Goal: Task Accomplishment & Management: Complete application form

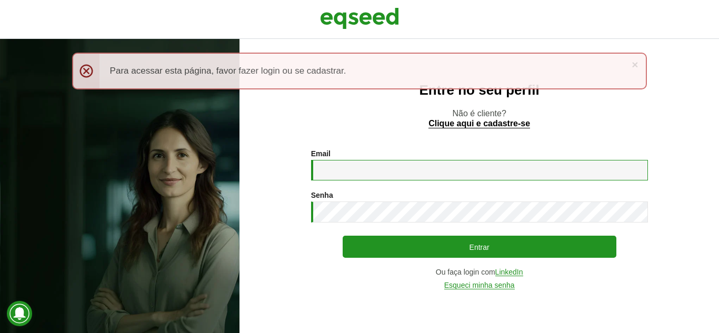
click at [332, 174] on input "Email *" at bounding box center [479, 170] width 337 height 21
type input "**********"
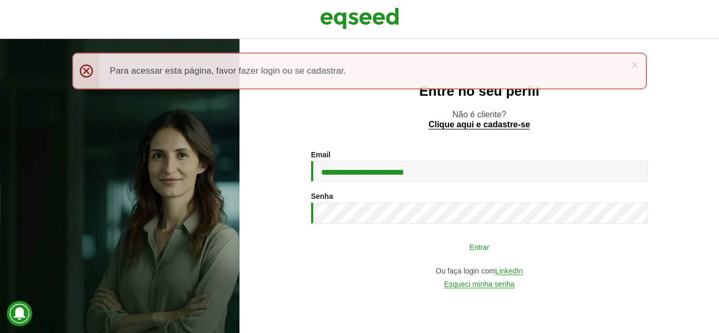
click at [475, 250] on button "Entrar" at bounding box center [480, 247] width 274 height 20
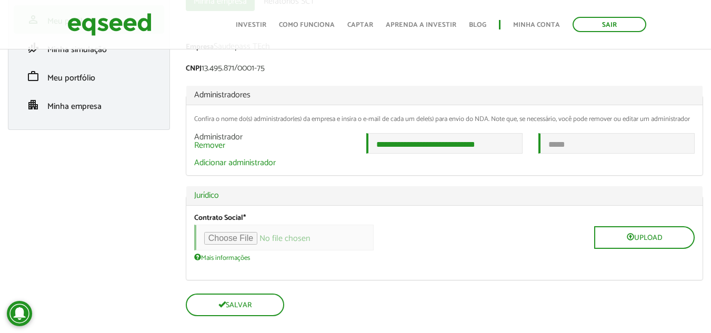
scroll to position [110, 0]
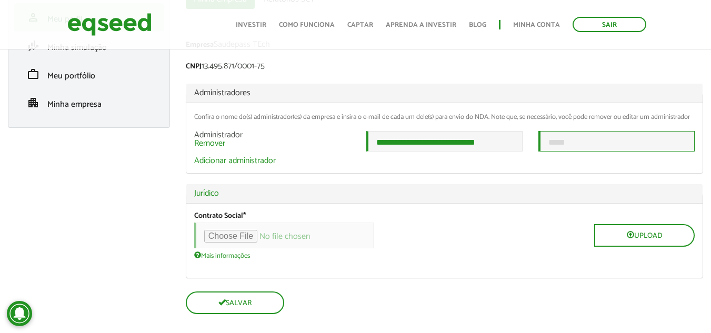
click at [560, 152] on input "email" at bounding box center [617, 141] width 156 height 21
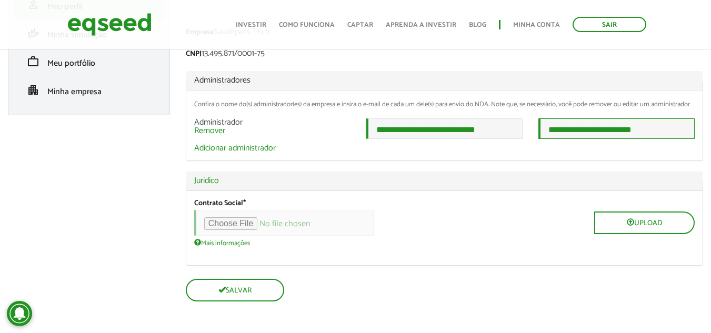
type input "**********"
click at [409, 246] on div "Mais informações Arquivos devem ter menos que 100 MB . Tipos de arquivos permit…" at bounding box center [444, 243] width 501 height 8
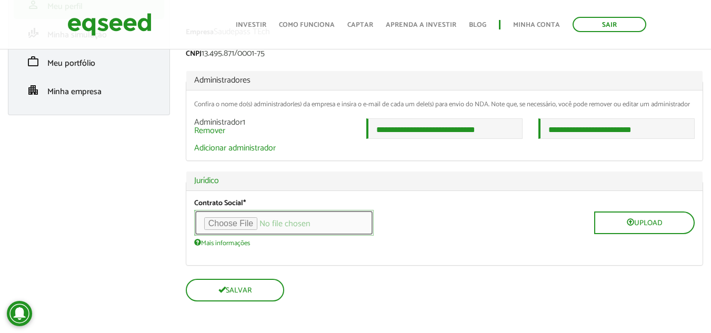
click at [254, 224] on input "file" at bounding box center [284, 223] width 180 height 26
click at [255, 223] on input "file" at bounding box center [284, 223] width 180 height 26
click at [235, 222] on input "file" at bounding box center [284, 223] width 180 height 26
type input "**********"
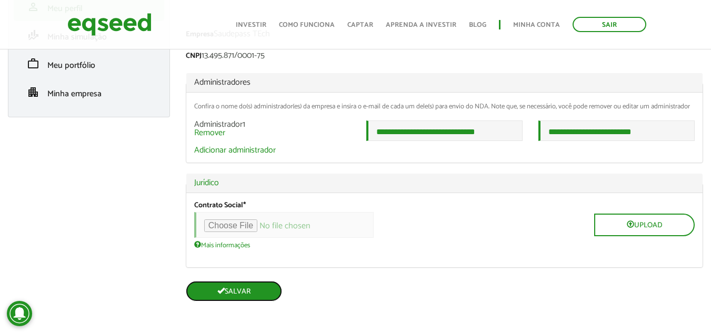
scroll to position [133, 0]
click at [262, 295] on button "Salvar" at bounding box center [234, 291] width 96 height 21
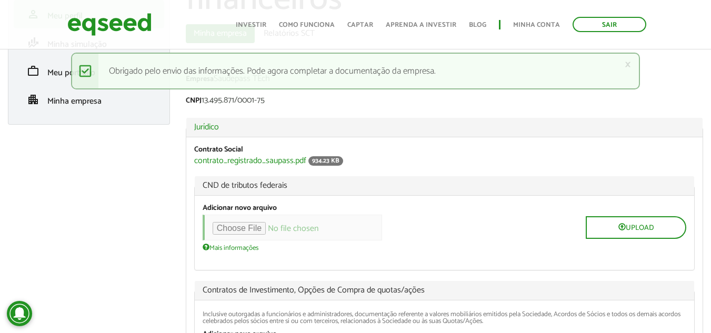
scroll to position [138, 0]
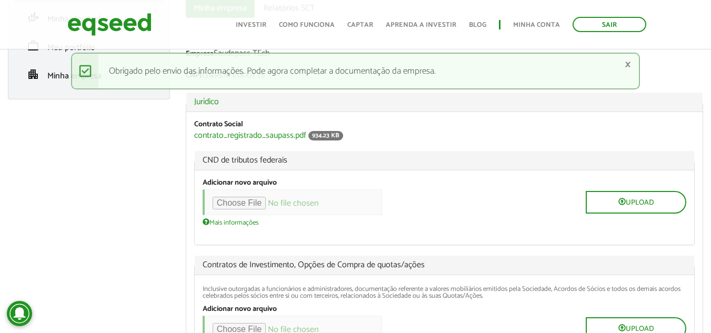
click at [631, 64] on div "× Mensagem de status Obrigado pelo envio das informações. Pode agora completar …" at bounding box center [355, 71] width 569 height 37
click at [627, 64] on link "×" at bounding box center [628, 64] width 6 height 11
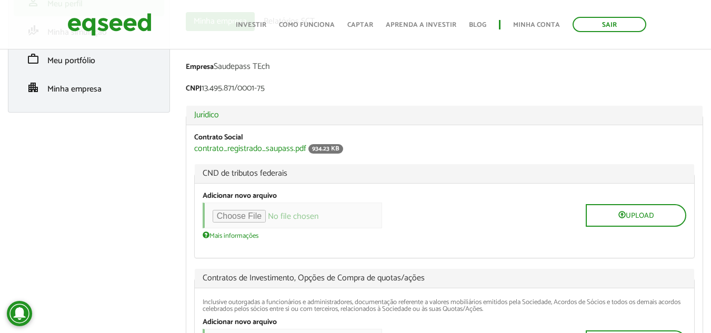
scroll to position [125, 0]
drag, startPoint x: 204, startPoint y: 89, endPoint x: 278, endPoint y: 88, distance: 73.7
click at [278, 88] on div "CNPJ 13.495.871/0001-75" at bounding box center [445, 90] width 518 height 11
copy div "13.495.871/0001-75"
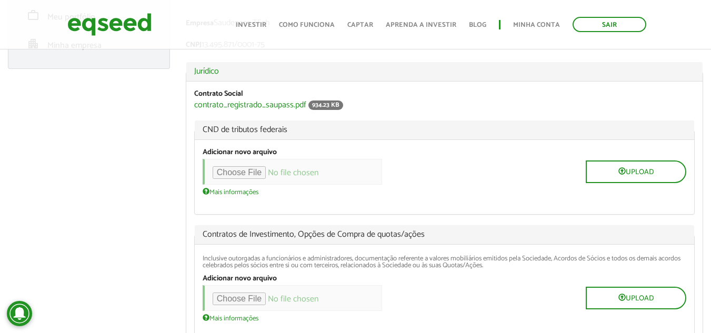
scroll to position [161, 0]
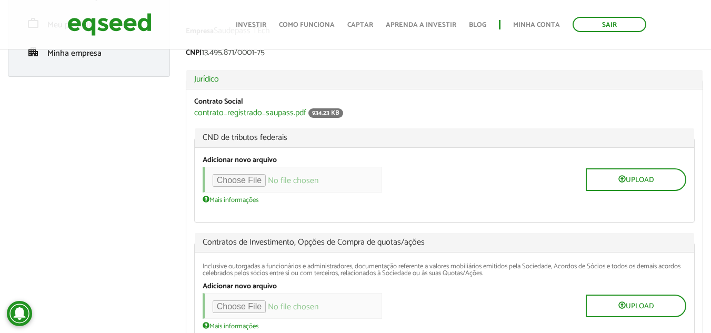
type input "**********"
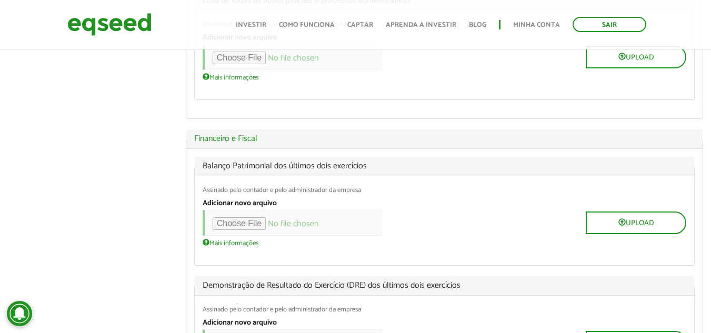
scroll to position [530, 0]
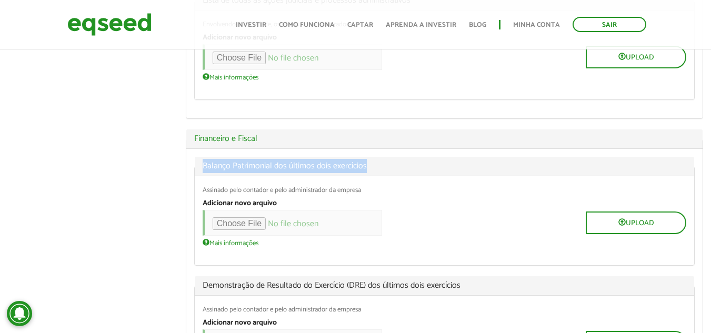
drag, startPoint x: 202, startPoint y: 165, endPoint x: 381, endPoint y: 162, distance: 179.1
click at [381, 162] on legend "Balanço Patrimonial dos últimos dois exercícios" at bounding box center [445, 166] width 500 height 19
copy span "Balanço Patrimonial dos últimos dois exercícios"
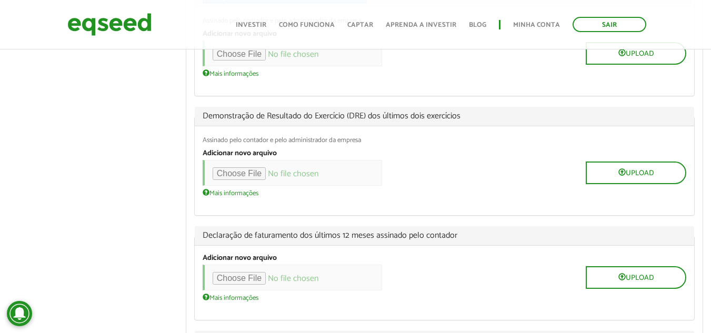
scroll to position [701, 0]
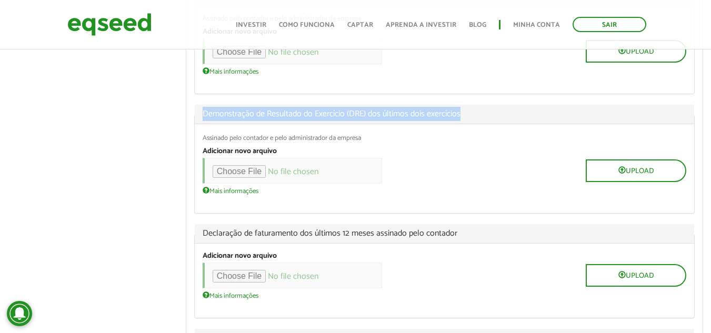
drag, startPoint x: 205, startPoint y: 113, endPoint x: 461, endPoint y: 116, distance: 255.4
click at [461, 116] on legend "Demonstração de Resultado do Exercício (DRE) dos últimos dois exercícios" at bounding box center [445, 114] width 500 height 19
copy span "Demonstração de Resultado do Exercício (DRE) dos últimos dois exercícios"
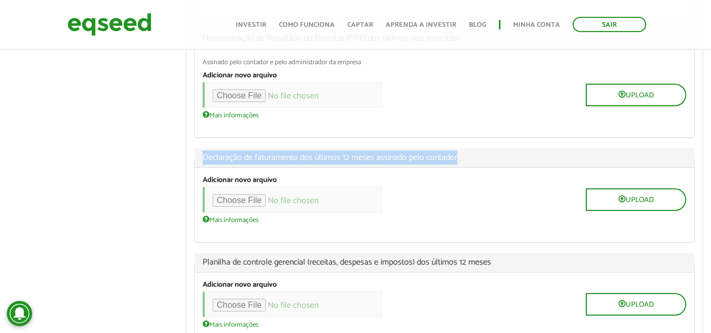
drag, startPoint x: 202, startPoint y: 156, endPoint x: 458, endPoint y: 156, distance: 256.5
click at [458, 156] on legend "Declaração de faturamento dos últimos 12 meses assinado pelo contador" at bounding box center [445, 157] width 500 height 19
copy span "Declaração de faturamento dos últimos 12 meses assinado pelo contador"
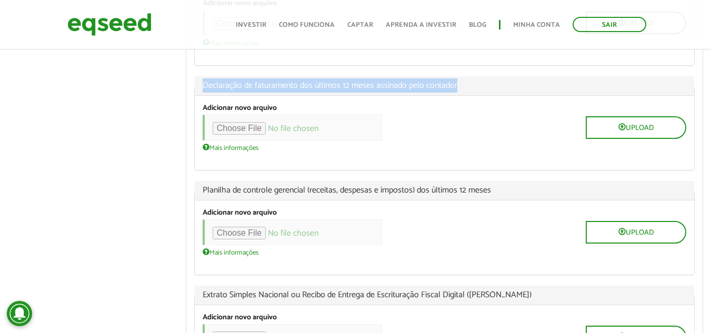
scroll to position [872, 0]
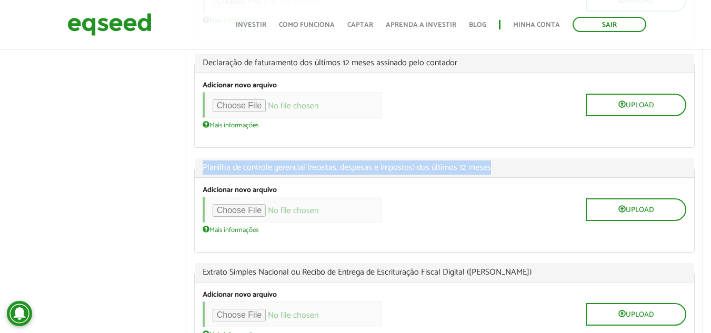
drag, startPoint x: 202, startPoint y: 168, endPoint x: 495, endPoint y: 161, distance: 292.9
click at [495, 161] on legend "Planilha de controle gerencial (receitas, despesas e impostos) dos últimos 12 m…" at bounding box center [445, 168] width 500 height 19
copy span "Planilha de controle gerencial (receitas, despesas e impostos) dos últimos 12 m…"
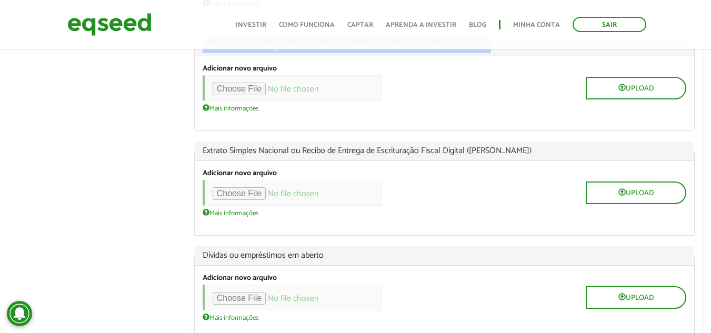
scroll to position [1021, 0]
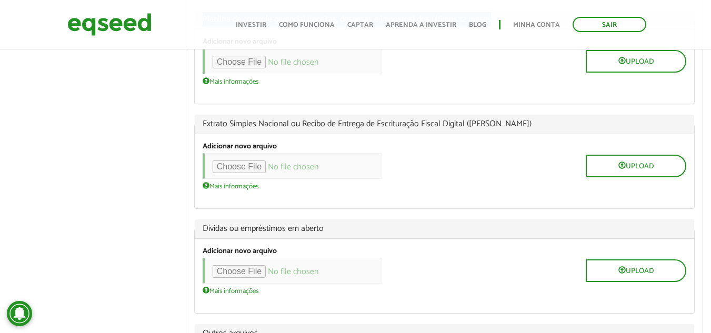
drag, startPoint x: 202, startPoint y: 125, endPoint x: 533, endPoint y: 118, distance: 331.3
click at [533, 118] on legend "Extrato Simples Nacional ou Recibo de Entrega de Escrituração Fiscal Digital ([…" at bounding box center [445, 124] width 500 height 19
copy span "Extrato Simples Nacional ou Recibo de Entrega de Escrituração Fiscal Digital ([…"
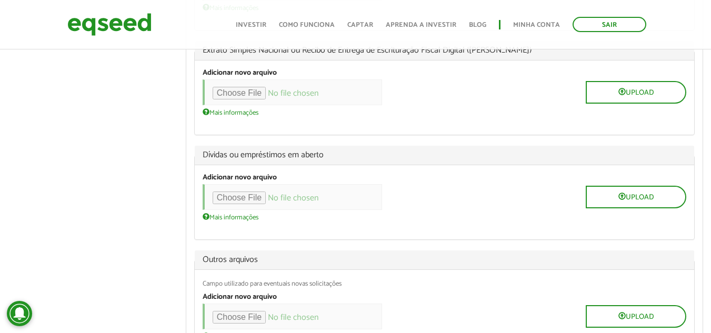
scroll to position [1095, 0]
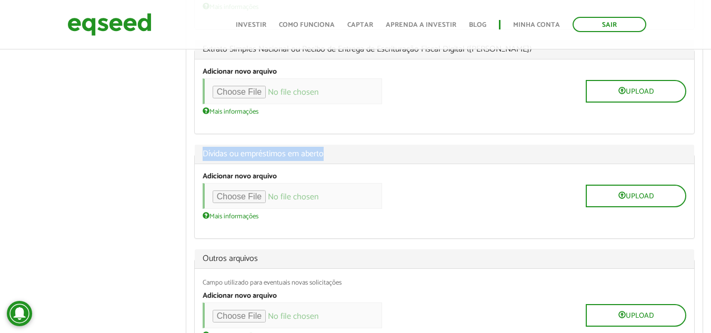
drag, startPoint x: 197, startPoint y: 155, endPoint x: 337, endPoint y: 153, distance: 140.1
click at [336, 153] on legend "Dívidas ou empréstimos em aberto" at bounding box center [445, 154] width 500 height 19
copy span "Dívidas ou empréstimos em aberto"
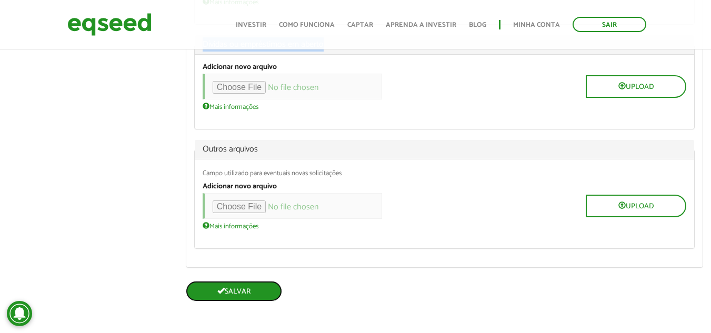
scroll to position [1205, 0]
click at [235, 294] on button "Salvar" at bounding box center [234, 291] width 96 height 21
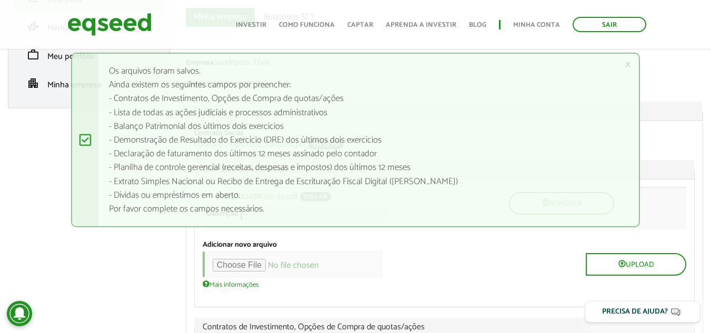
scroll to position [129, 0]
click at [630, 65] on link "×" at bounding box center [628, 64] width 6 height 11
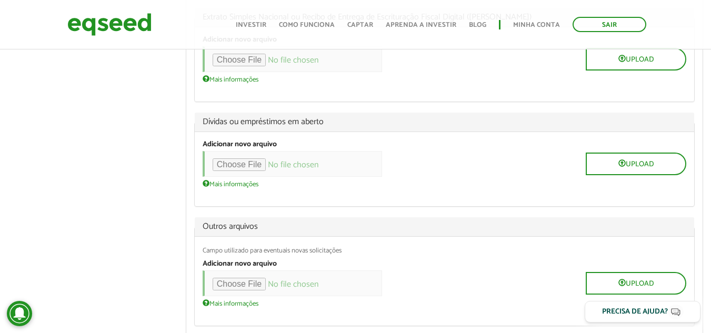
scroll to position [1265, 0]
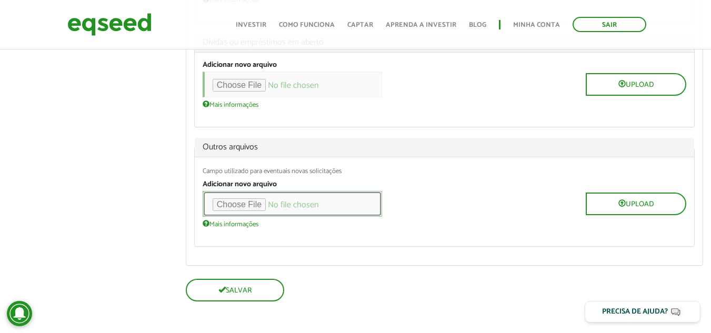
click at [260, 207] on input "file" at bounding box center [293, 204] width 180 height 26
type input "**********"
click at [321, 206] on input "file" at bounding box center [293, 204] width 180 height 26
click at [254, 205] on input "file" at bounding box center [293, 204] width 180 height 26
click at [242, 205] on input "file" at bounding box center [293, 204] width 180 height 26
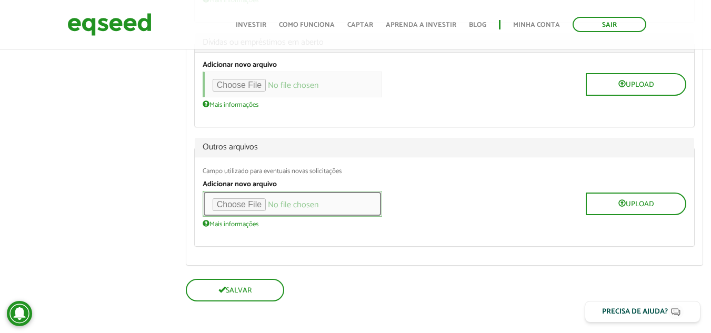
click at [268, 206] on input "file" at bounding box center [293, 204] width 180 height 26
